Goal: Task Accomplishment & Management: Complete application form

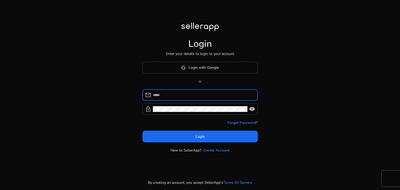
click at [205, 93] on input at bounding box center [203, 95] width 101 height 6
type input "**********"
click at [201, 103] on div "**********" at bounding box center [200, 102] width 115 height 26
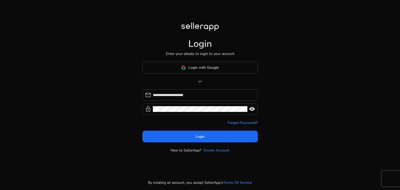
click at [200, 106] on div at bounding box center [200, 108] width 95 height 11
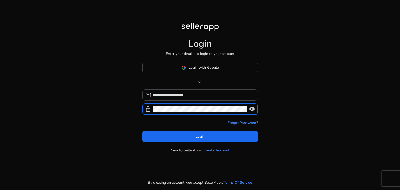
click button "Login" at bounding box center [200, 137] width 115 height 12
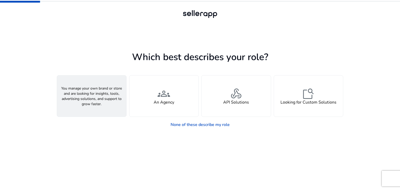
click at [99, 108] on div "person A Seller" at bounding box center [91, 96] width 69 height 41
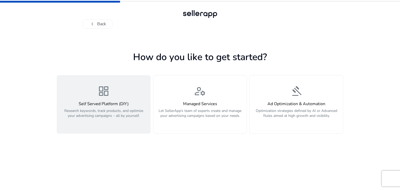
click at [132, 129] on button "dashboard Self Served Platform (DIY) Research keywords, track products, and opt…" at bounding box center [104, 104] width 94 height 58
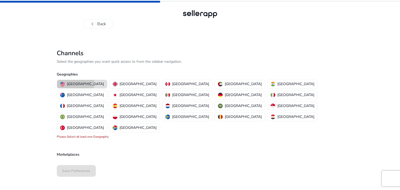
click at [75, 84] on p "[GEOGRAPHIC_DATA]" at bounding box center [85, 83] width 37 height 5
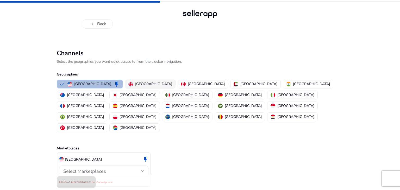
click at [140, 81] on p "[GEOGRAPHIC_DATA]" at bounding box center [153, 83] width 37 height 5
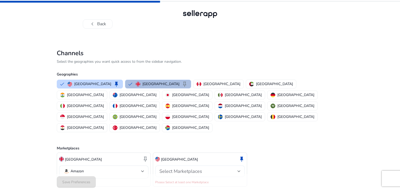
click at [192, 168] on span "Select Marketplaces" at bounding box center [181, 171] width 43 height 6
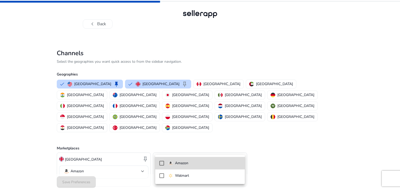
click at [183, 165] on p "Amazon" at bounding box center [181, 164] width 13 height 6
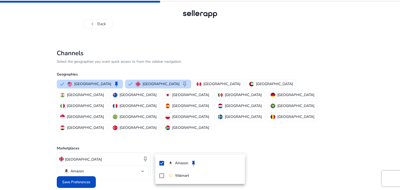
click at [124, 169] on div at bounding box center [200, 95] width 400 height 190
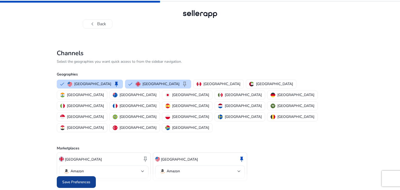
click at [94, 176] on span at bounding box center [76, 182] width 39 height 13
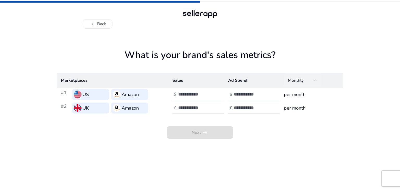
click at [309, 82] on div "Monthly" at bounding box center [301, 81] width 26 height 6
click at [309, 82] on body "chevron_left Back What is your brand's sales metrics? Marketplaces Sales Ad Spe…" at bounding box center [200, 95] width 400 height 190
click at [196, 138] on div at bounding box center [200, 95] width 400 height 190
click at [100, 23] on button "chevron_left Back" at bounding box center [98, 23] width 30 height 9
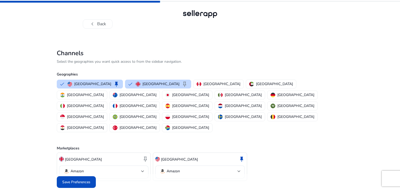
click at [100, 23] on button "chevron_left Back" at bounding box center [98, 23] width 30 height 9
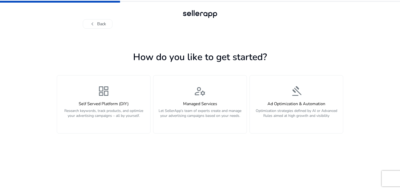
click at [100, 23] on button "chevron_left Back" at bounding box center [98, 23] width 30 height 9
